Goal: Information Seeking & Learning: Learn about a topic

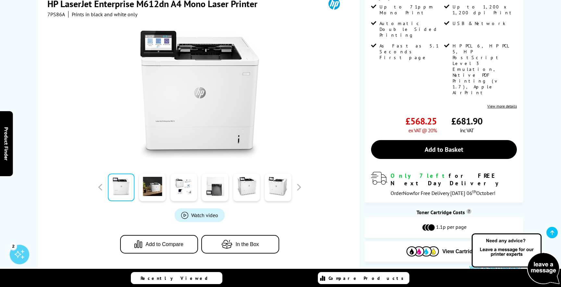
scroll to position [177, 0]
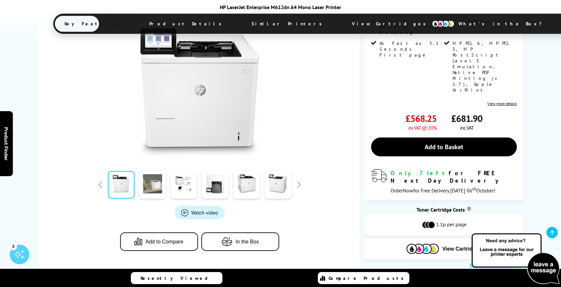
click at [148, 171] on link at bounding box center [152, 185] width 27 height 28
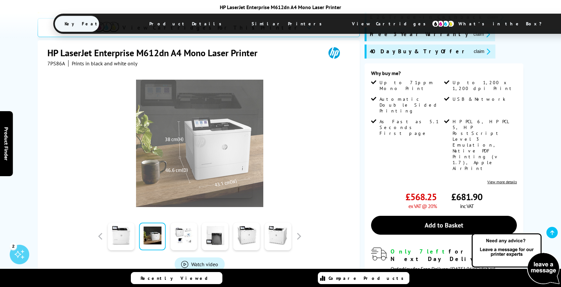
scroll to position [95, 0]
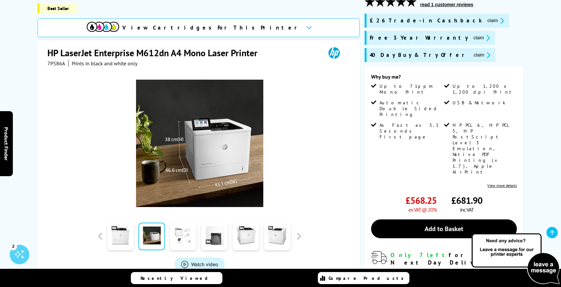
click at [176, 224] on link at bounding box center [183, 236] width 27 height 28
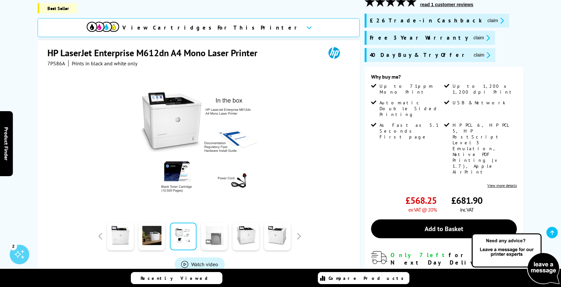
click at [203, 225] on link at bounding box center [214, 236] width 27 height 28
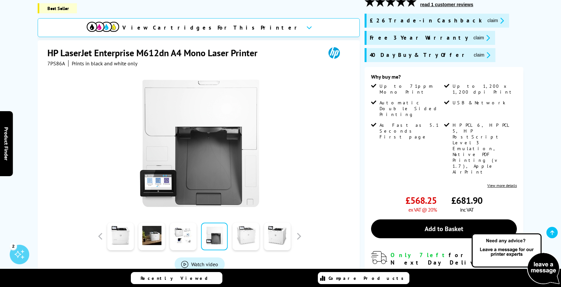
click at [244, 223] on link at bounding box center [245, 236] width 27 height 28
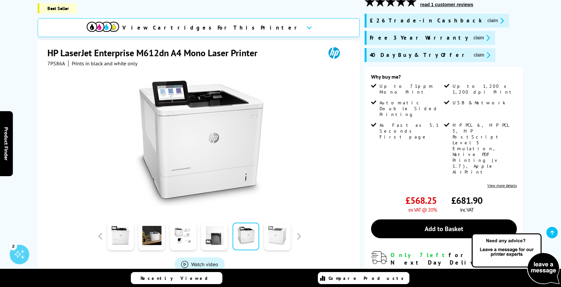
click at [280, 229] on link at bounding box center [277, 236] width 27 height 28
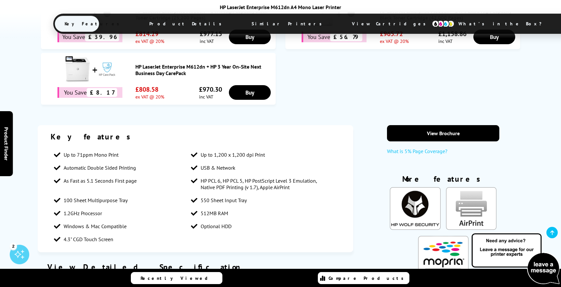
scroll to position [547, 0]
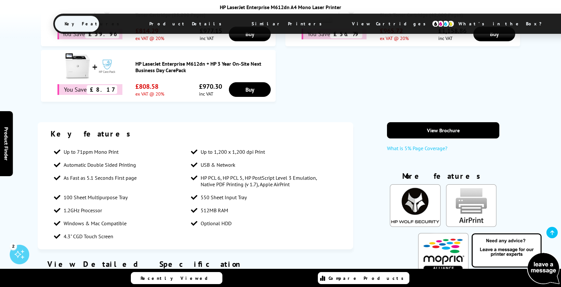
click at [225, 220] on span "Optional HDD" at bounding box center [216, 223] width 31 height 6
click at [249, 217] on li "Optional HDD" at bounding box center [256, 223] width 137 height 13
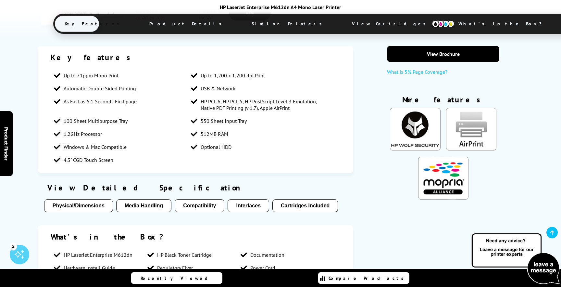
click at [197, 199] on button "Compatibility" at bounding box center [200, 205] width 50 height 13
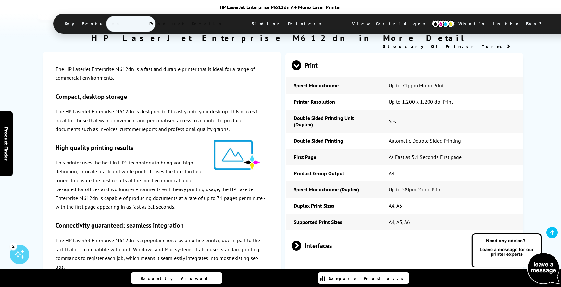
scroll to position [1000, 0]
